Goal: Register for event/course

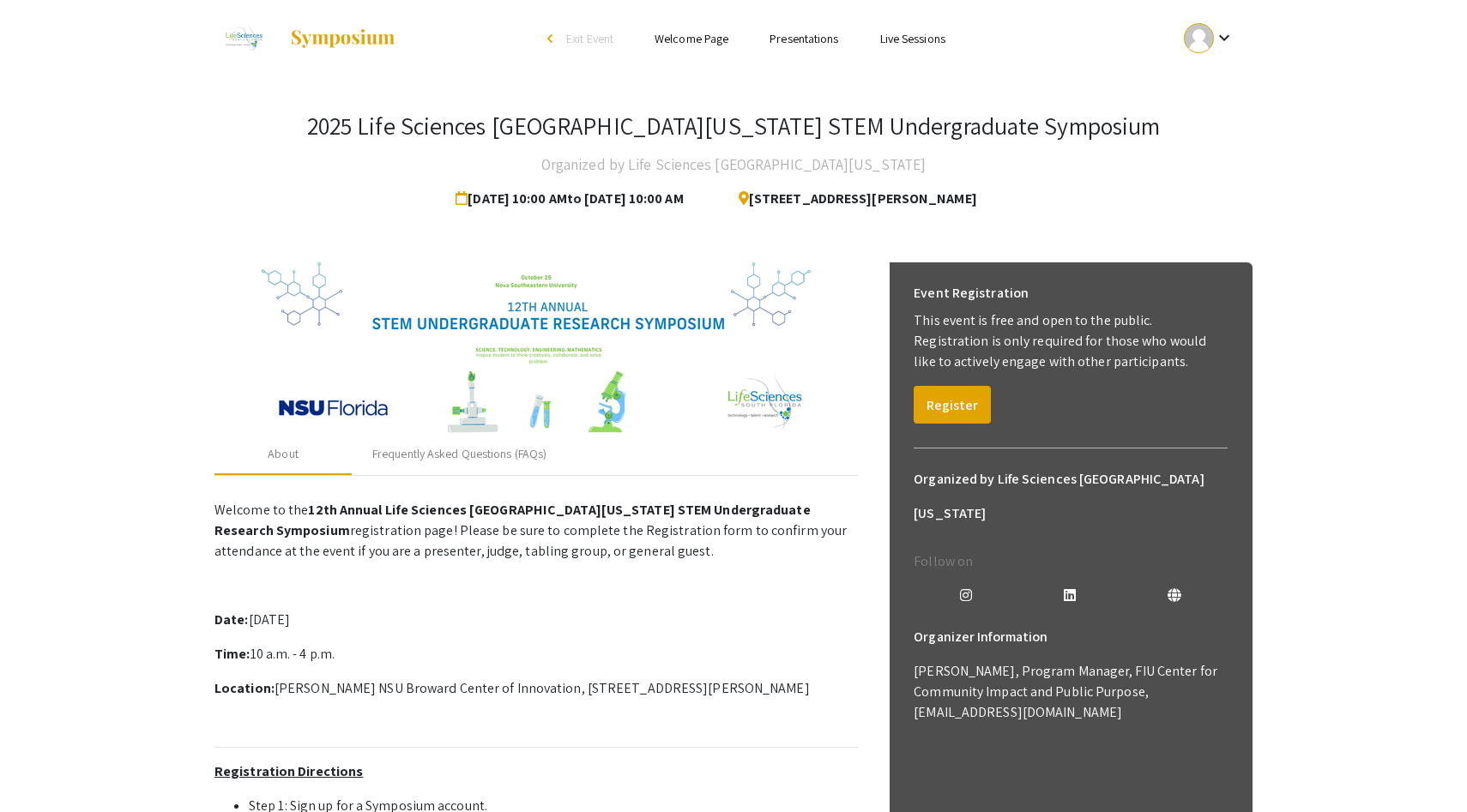
click at [1233, 34] on mat-icon "keyboard_arrow_down" at bounding box center [1223, 38] width 20 height 20
click at [1233, 34] on div at bounding box center [734, 406] width 1467 height 812
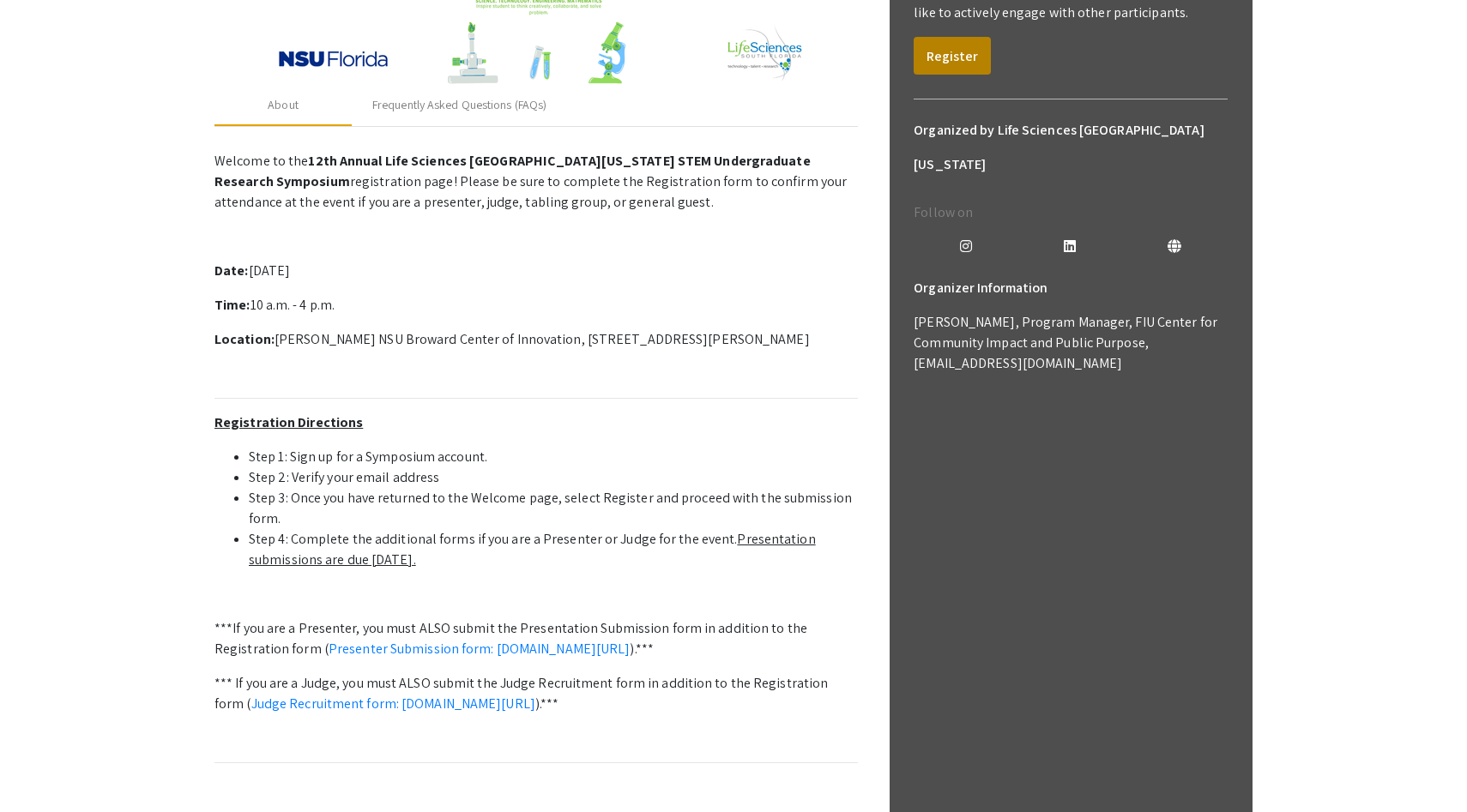
scroll to position [322, 0]
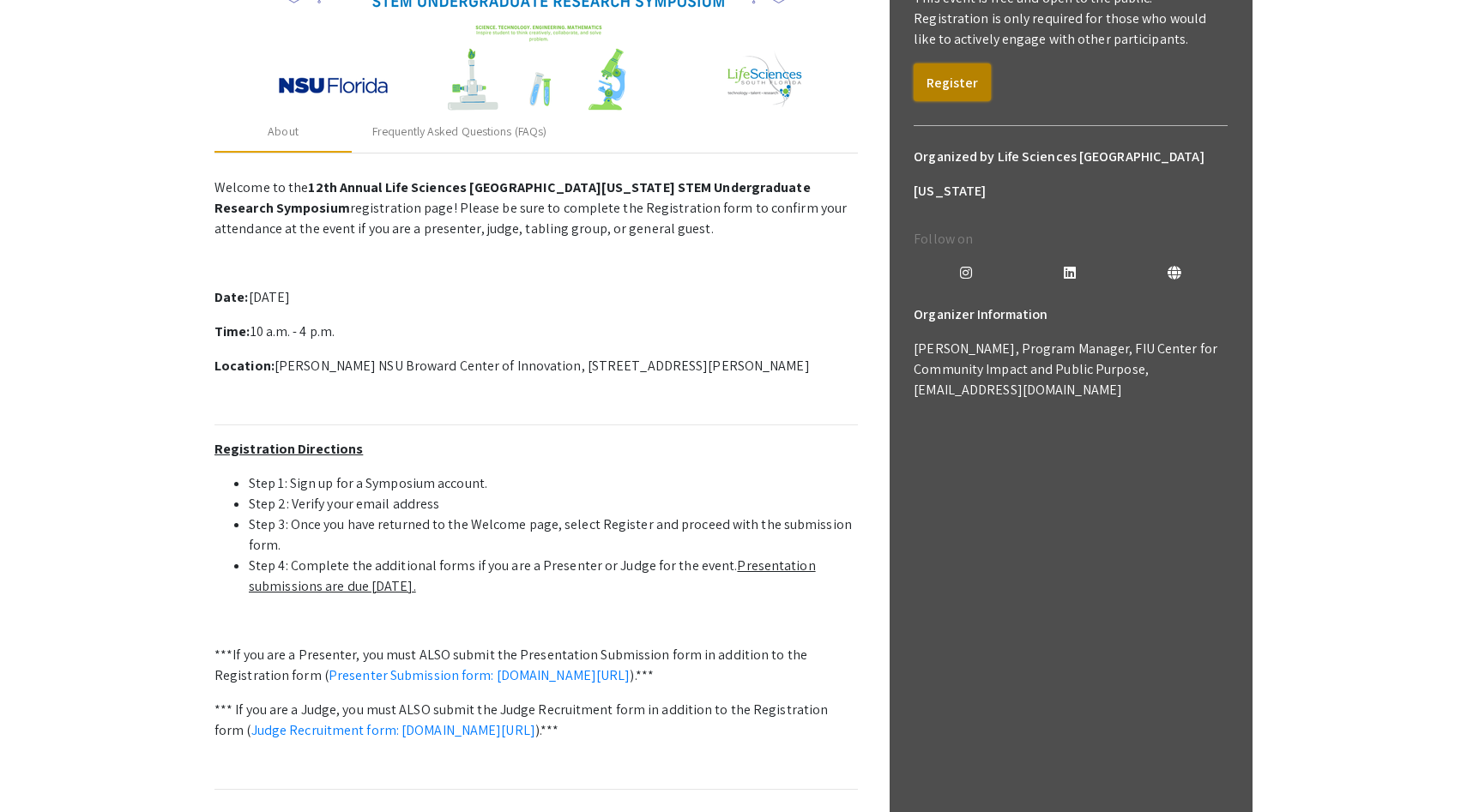
click at [940, 82] on button "Register" at bounding box center [952, 81] width 77 height 38
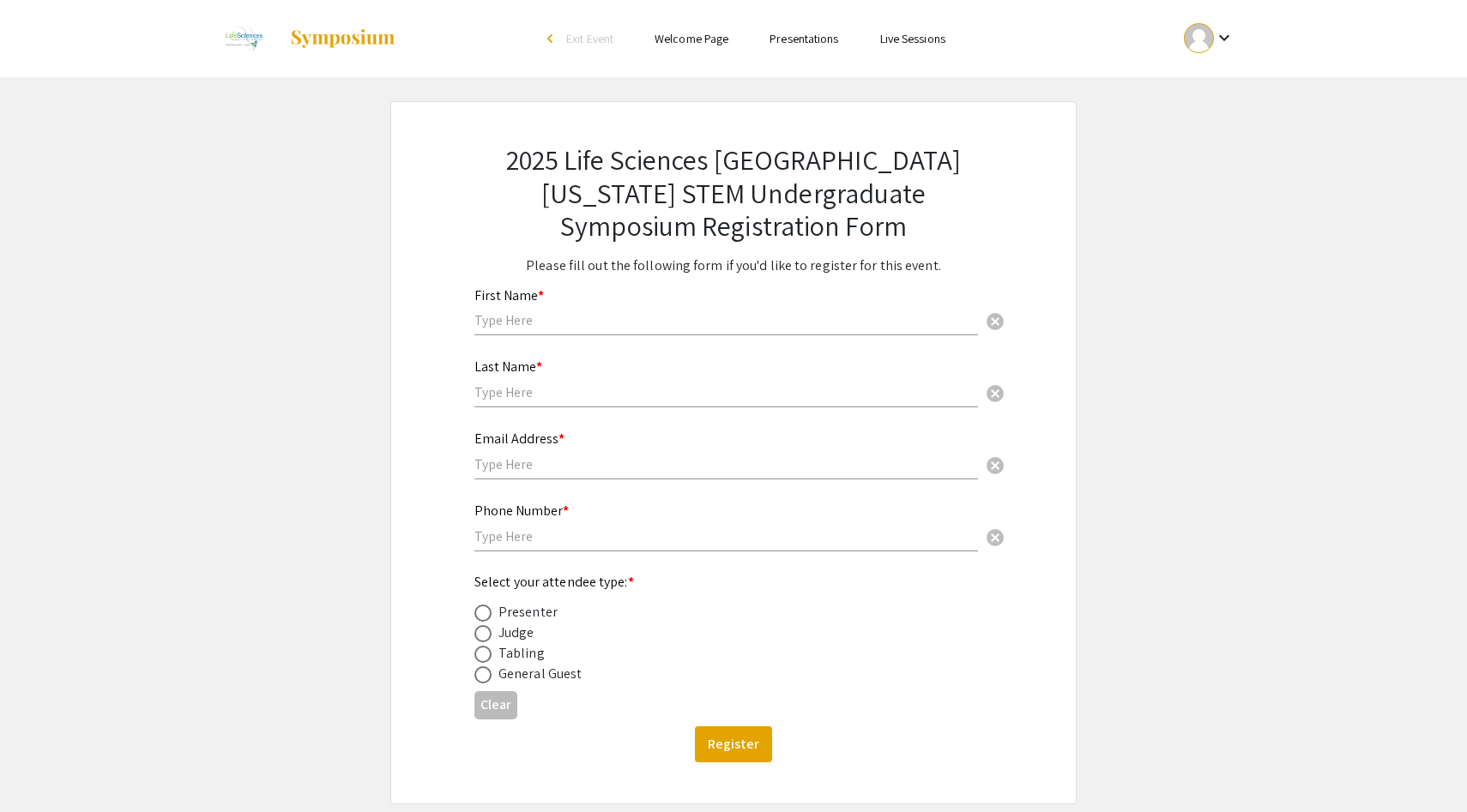
scroll to position [87, 0]
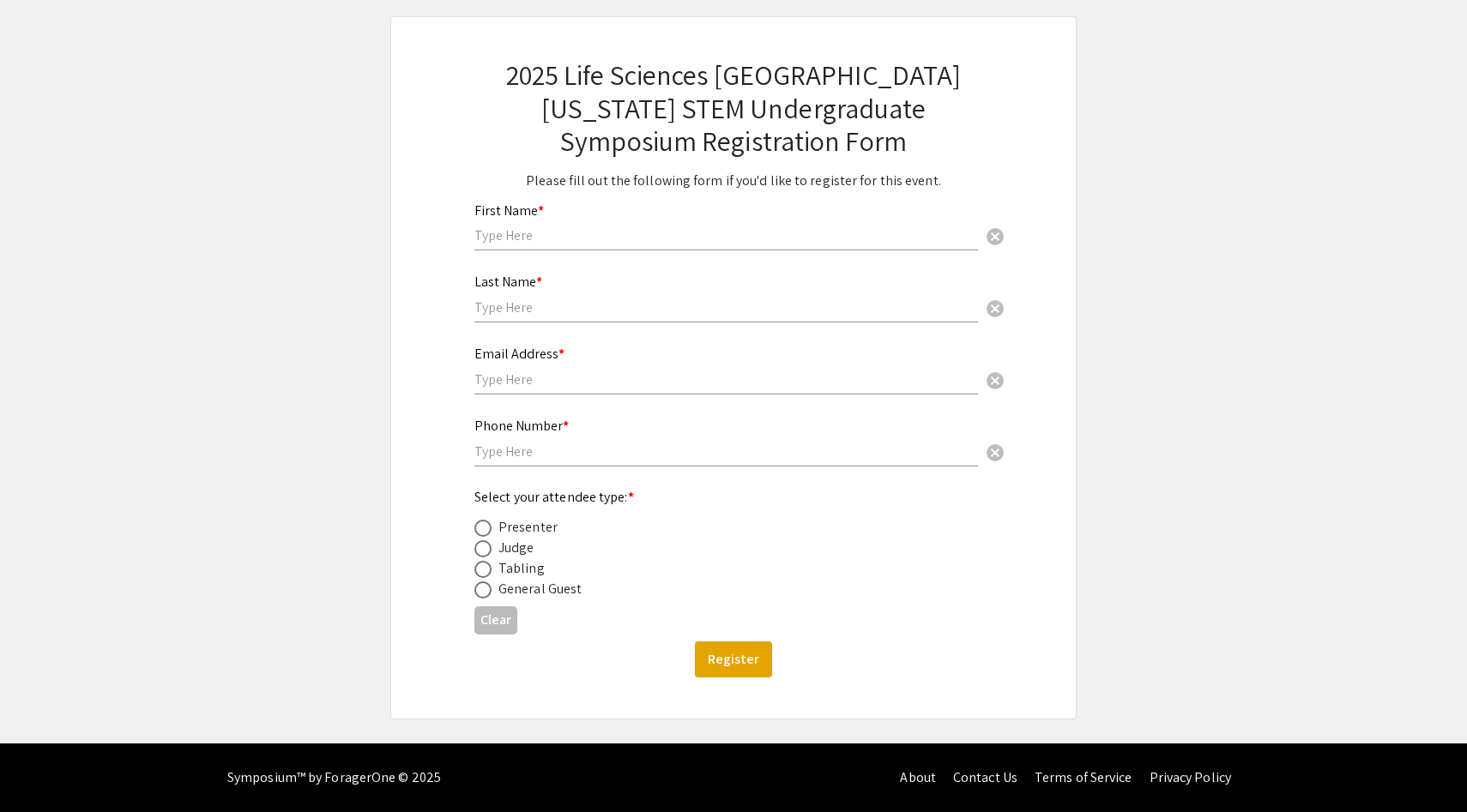
click at [503, 544] on div "Judge" at bounding box center [516, 547] width 36 height 20
click at [482, 532] on span at bounding box center [483, 528] width 17 height 17
click at [482, 532] on input "radio" at bounding box center [483, 528] width 17 height 17
radio input "true"
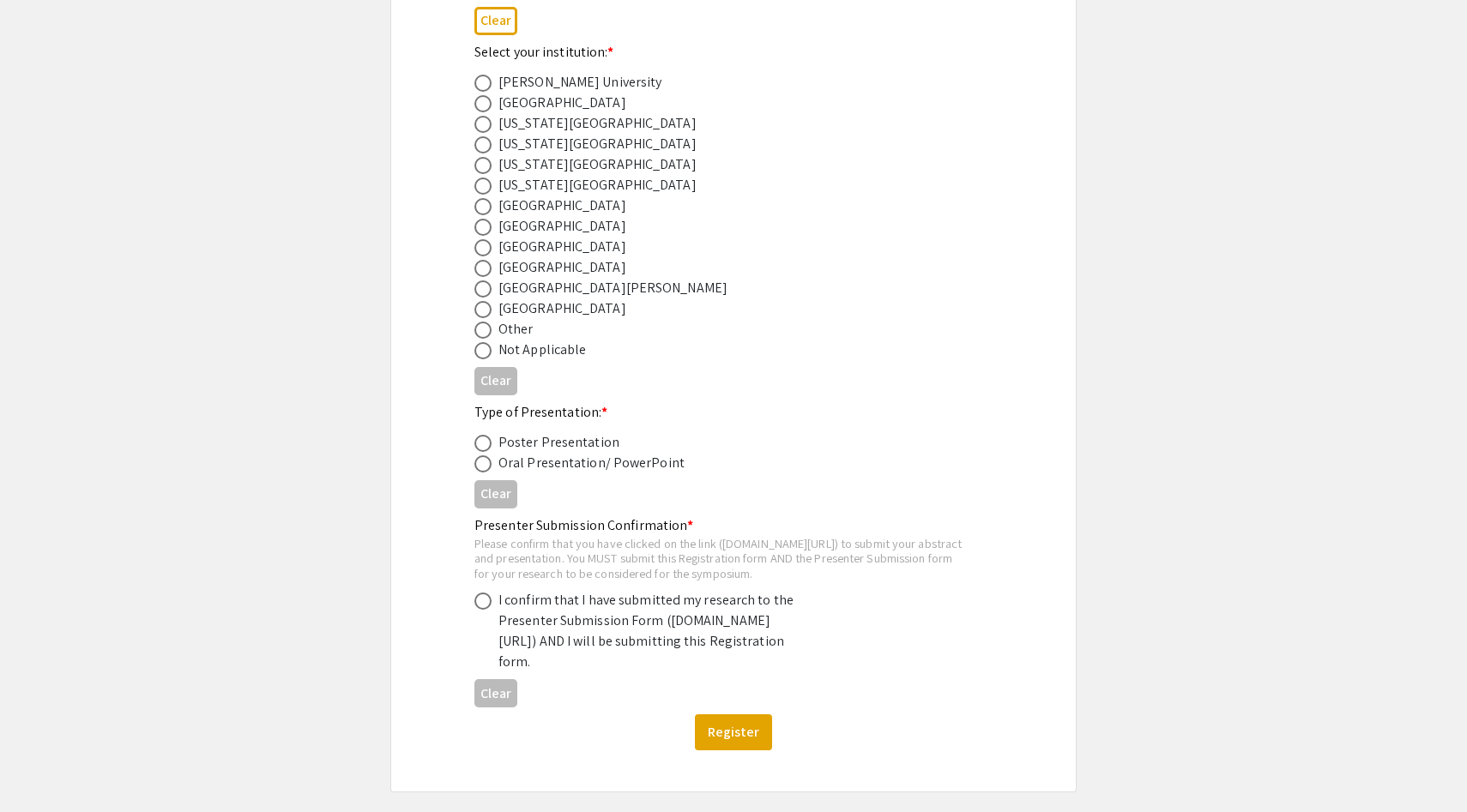
scroll to position [746, 0]
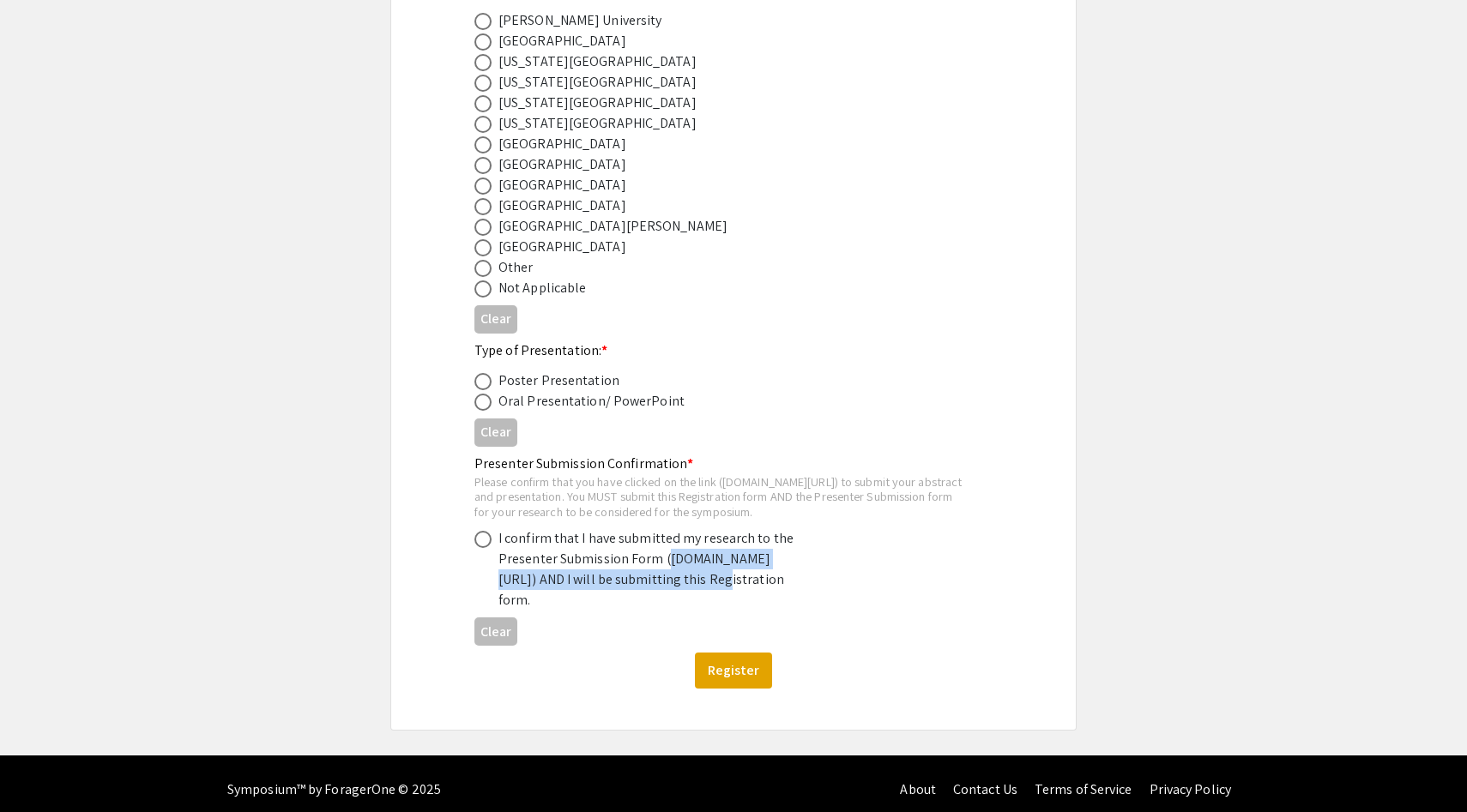
drag, startPoint x: 502, startPoint y: 595, endPoint x: 560, endPoint y: 615, distance: 61.4
click at [560, 611] on div "I confirm that I have submitted my research to the Presenter Submission Form (s…" at bounding box center [648, 569] width 300 height 82
copy div "symposium.foragerone.com/lssfsymposium2025/submission"
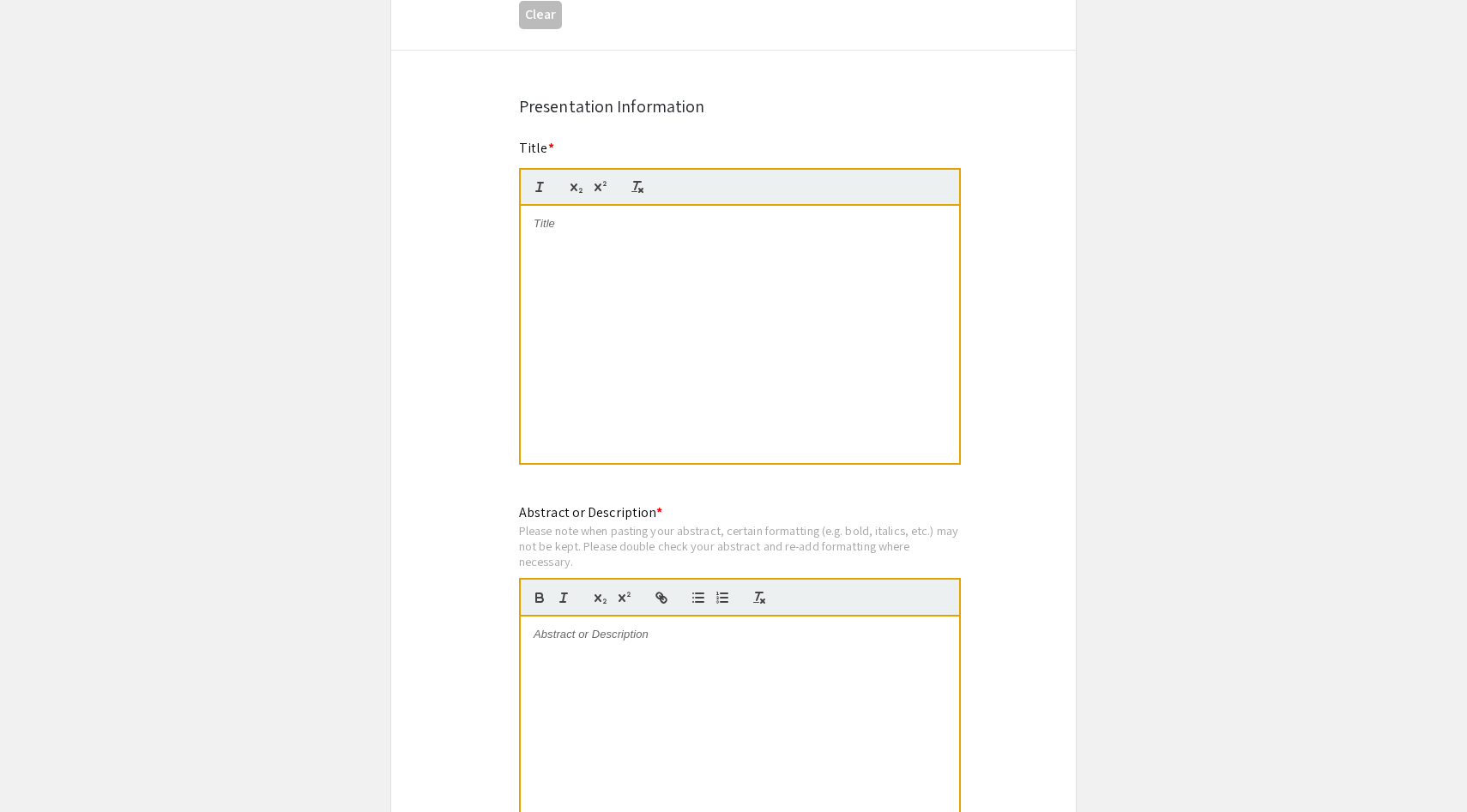
click at [750, 353] on div at bounding box center [740, 334] width 439 height 257
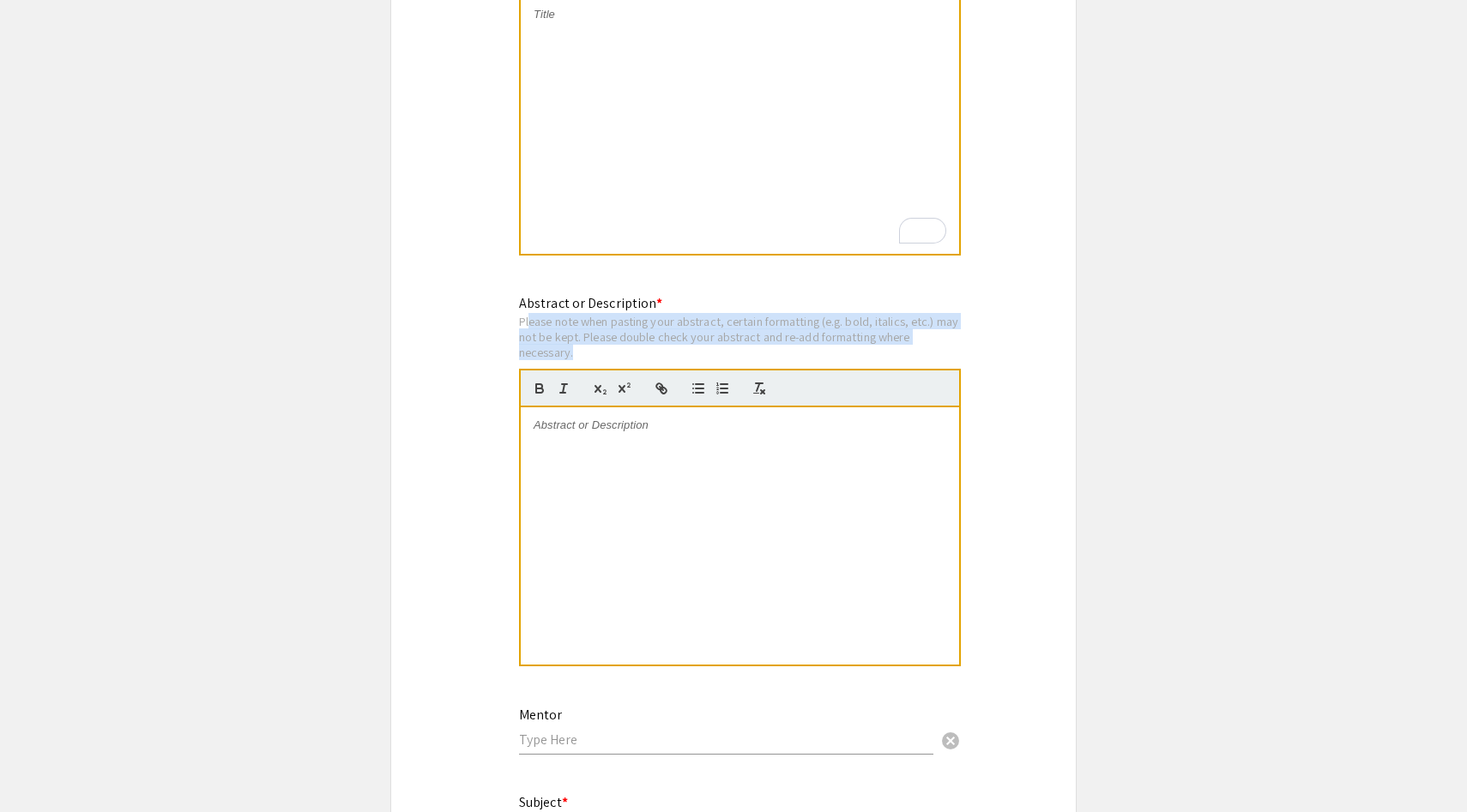
drag, startPoint x: 747, startPoint y: 354, endPoint x: 532, endPoint y: 331, distance: 216.2
click at [532, 331] on div "Please note when pasting your abstract, certain formatting (e.g. bold, italics,…" at bounding box center [740, 337] width 441 height 46
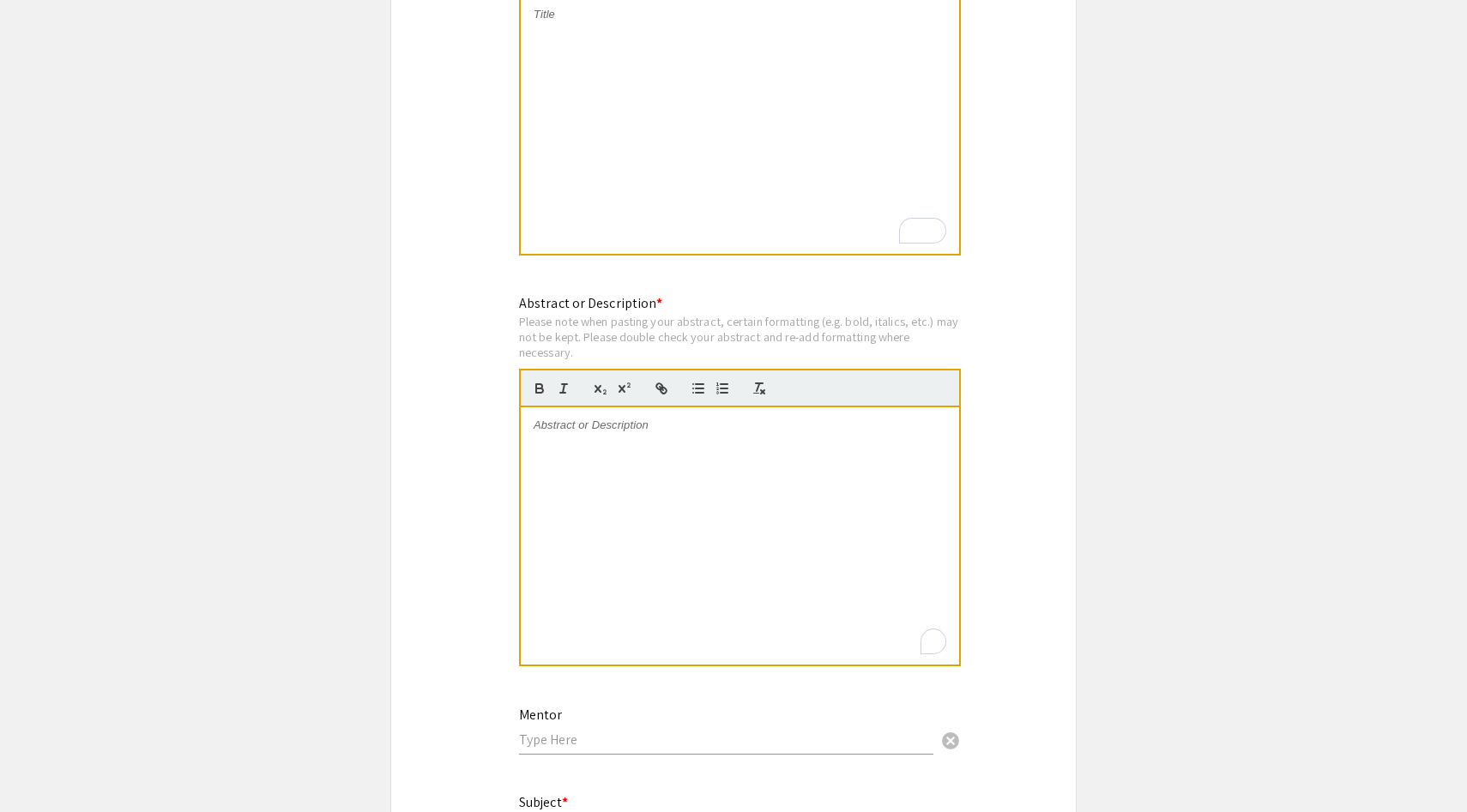
click at [651, 514] on div "To enrich screen reader interactions, please activate Accessibility in Grammarl…" at bounding box center [740, 536] width 439 height 257
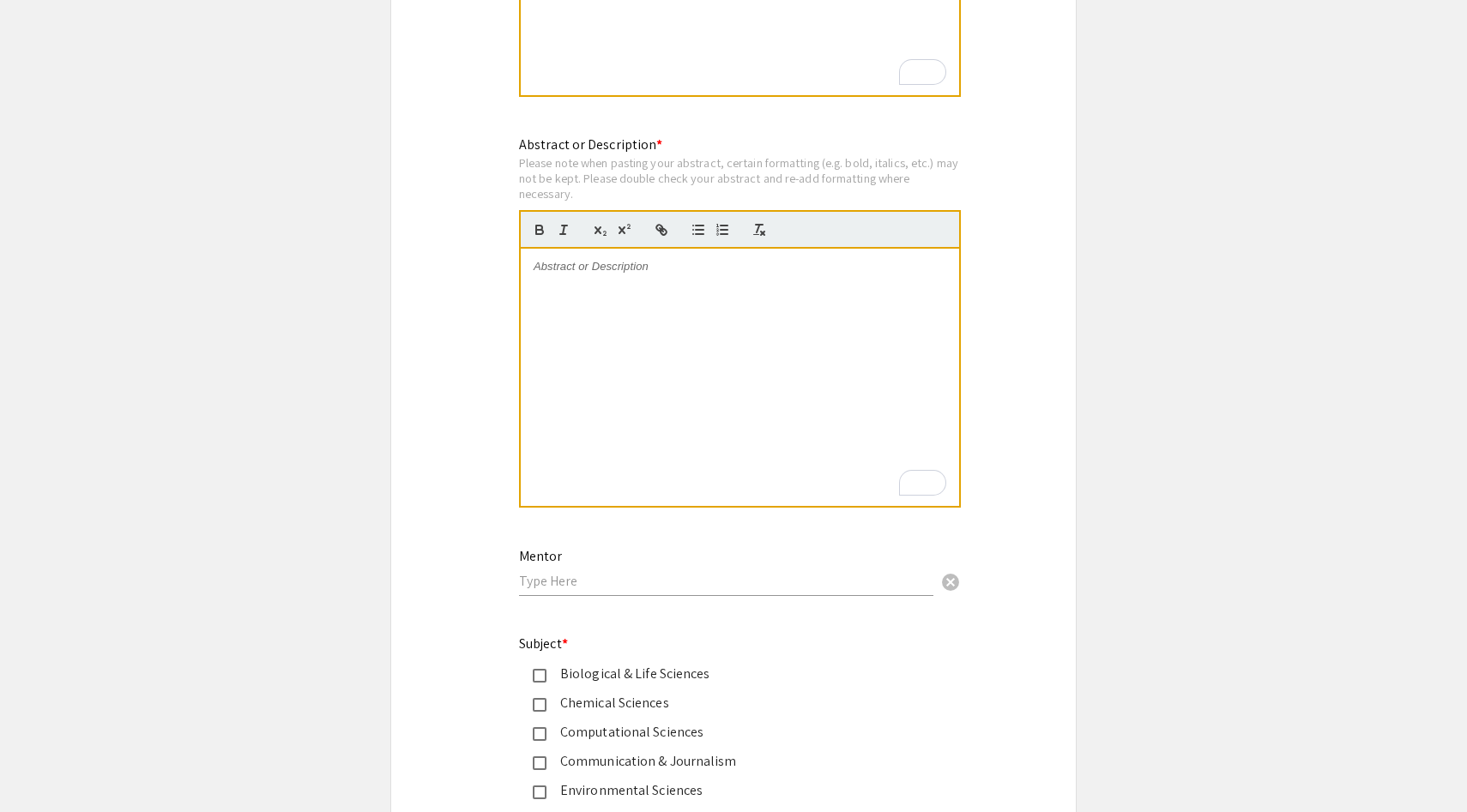
scroll to position [1683, 0]
